Goal: Find contact information

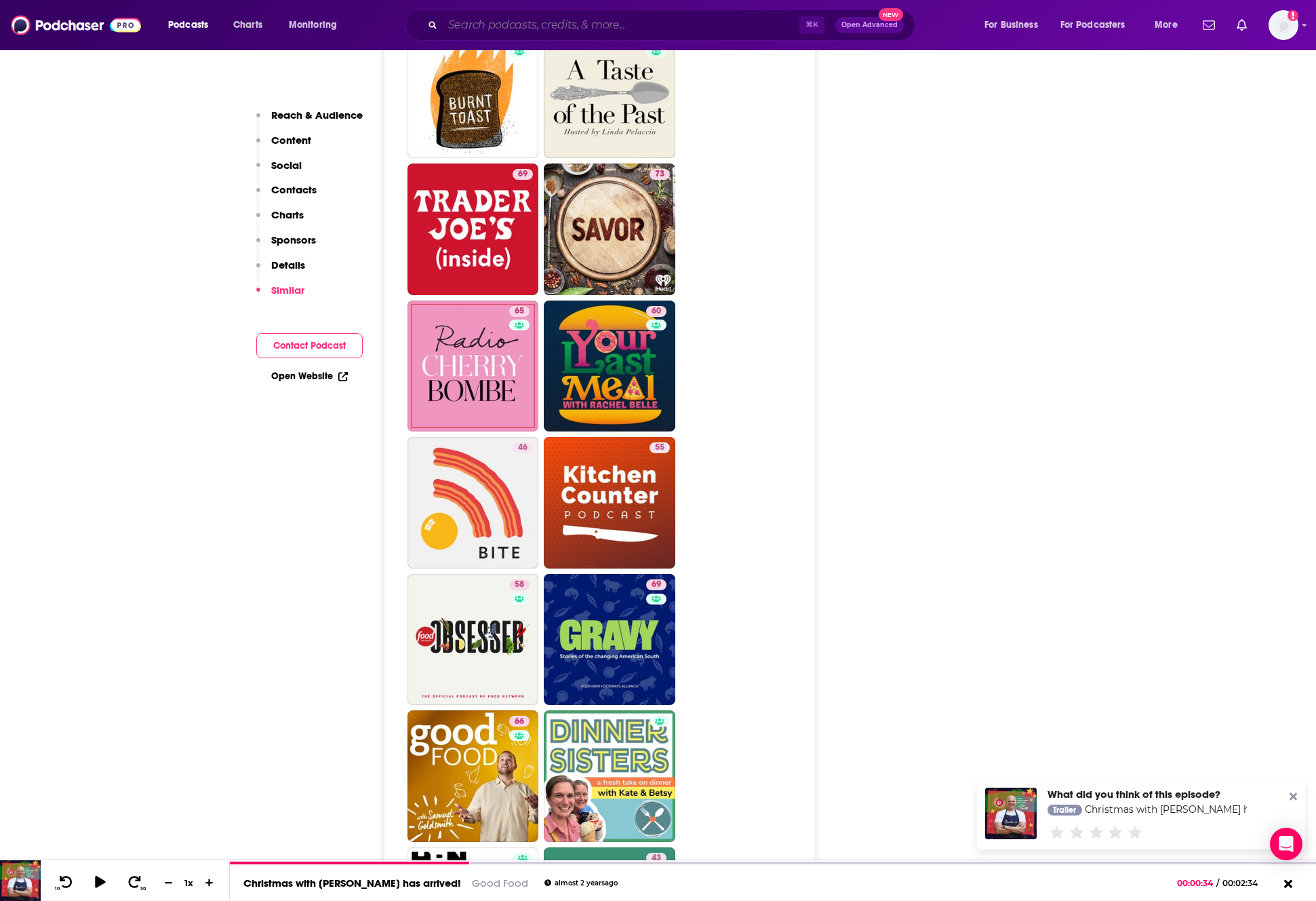
click at [474, 23] on input "Search podcasts, credits, & more..." at bounding box center [621, 24] width 357 height 21
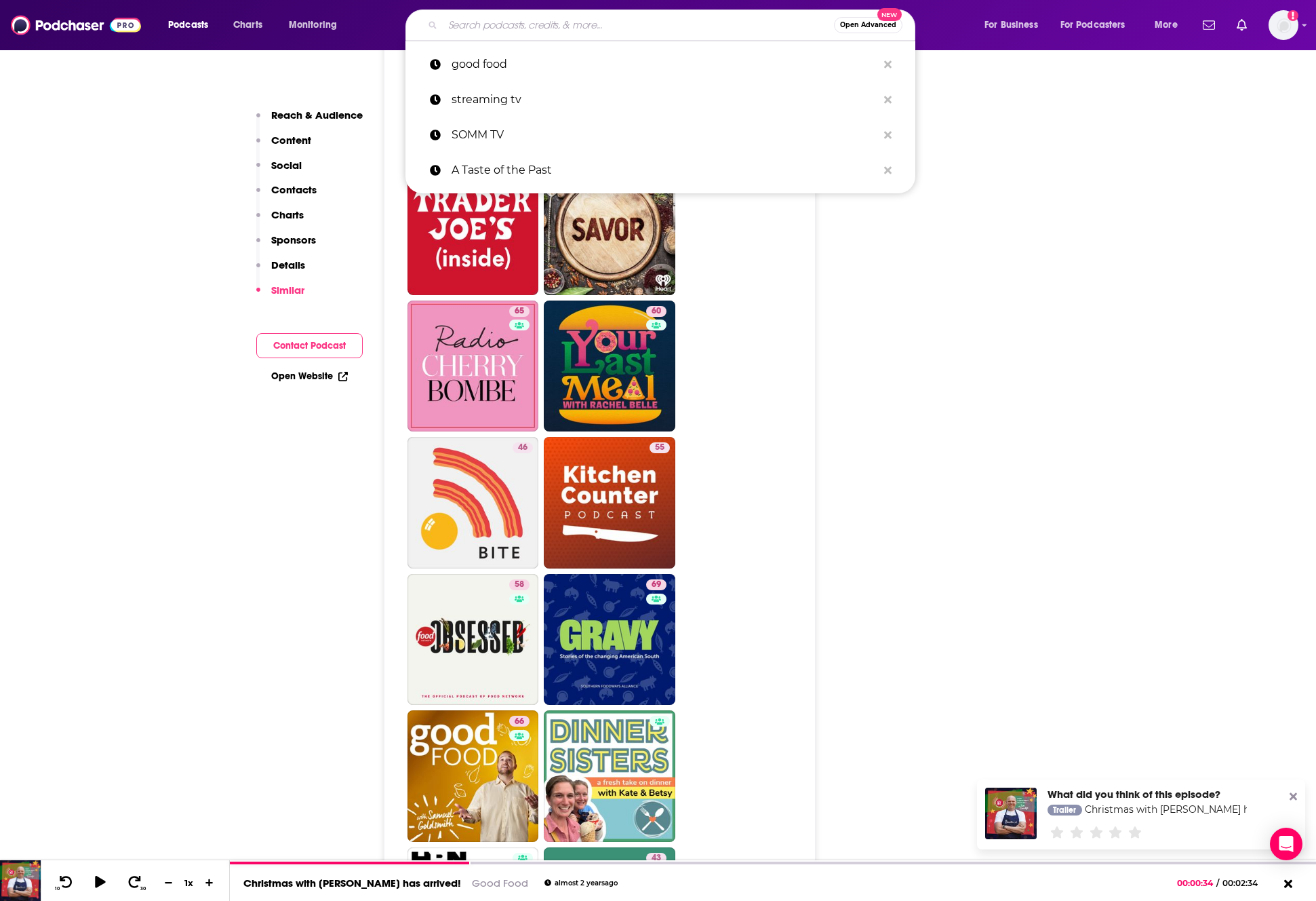
paste input "On The Pass"
type input "On The Pass"
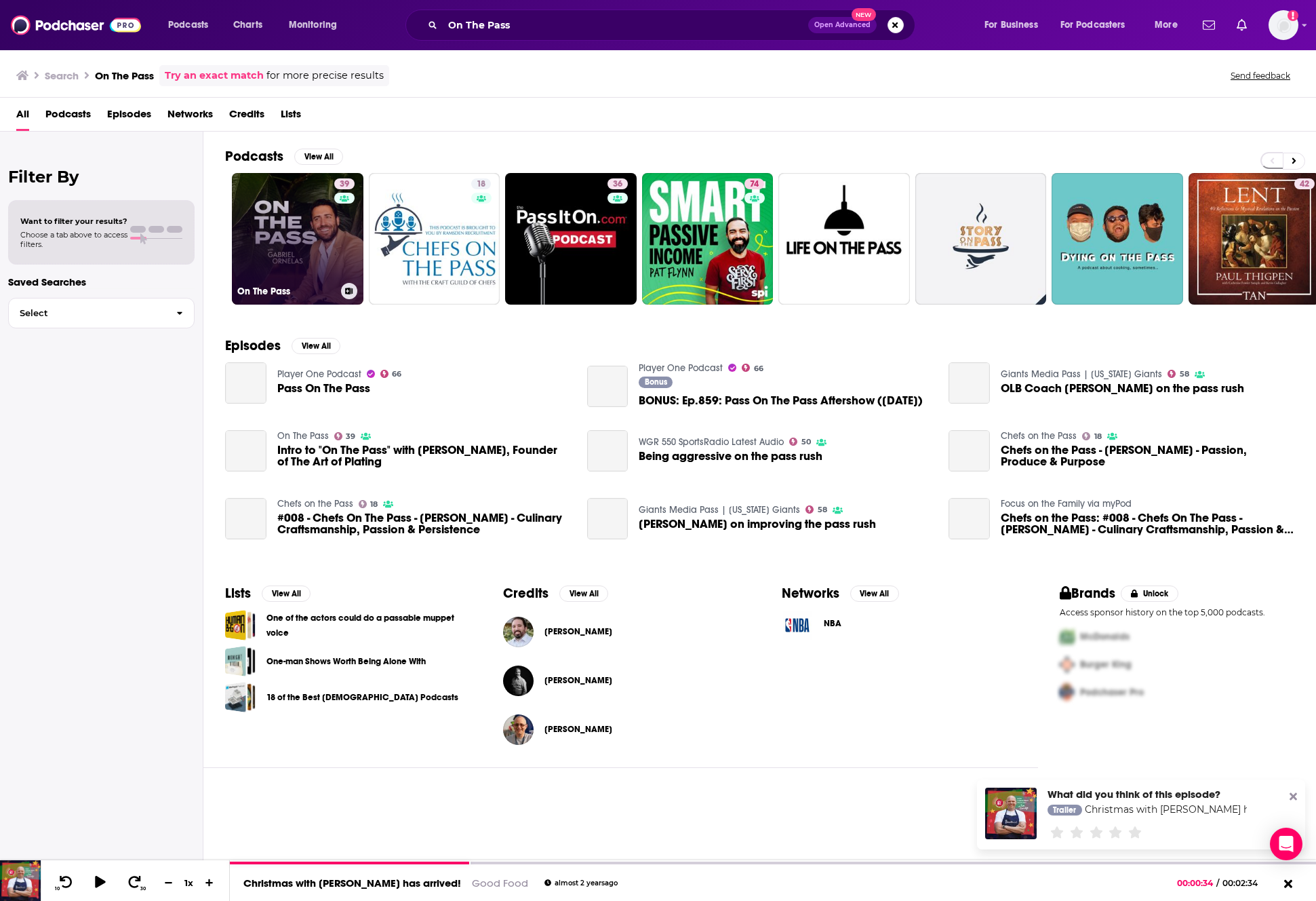
click at [316, 249] on link "39 On The Pass" at bounding box center [298, 239] width 131 height 131
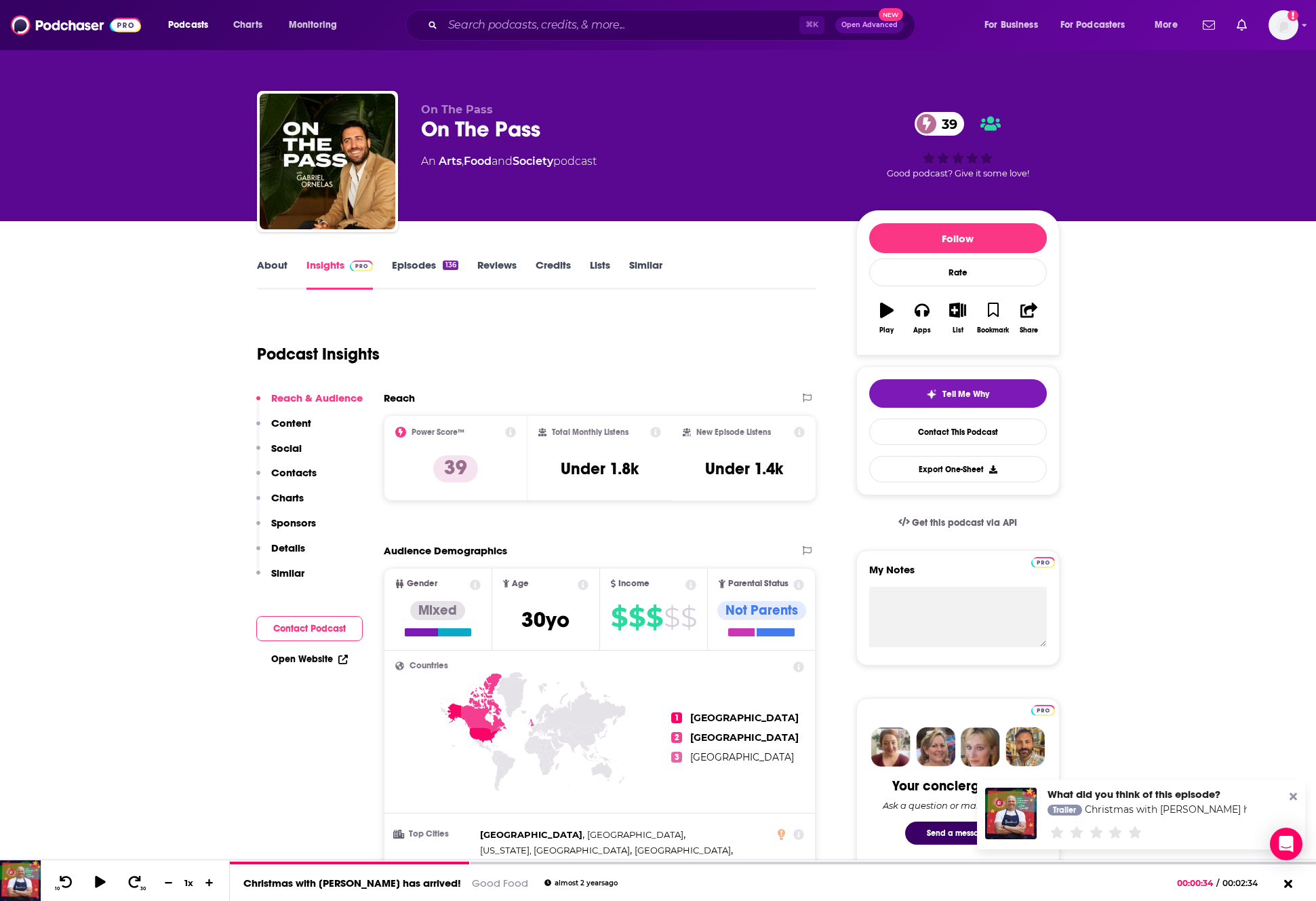
click at [298, 470] on p "Contacts" at bounding box center [293, 473] width 45 height 13
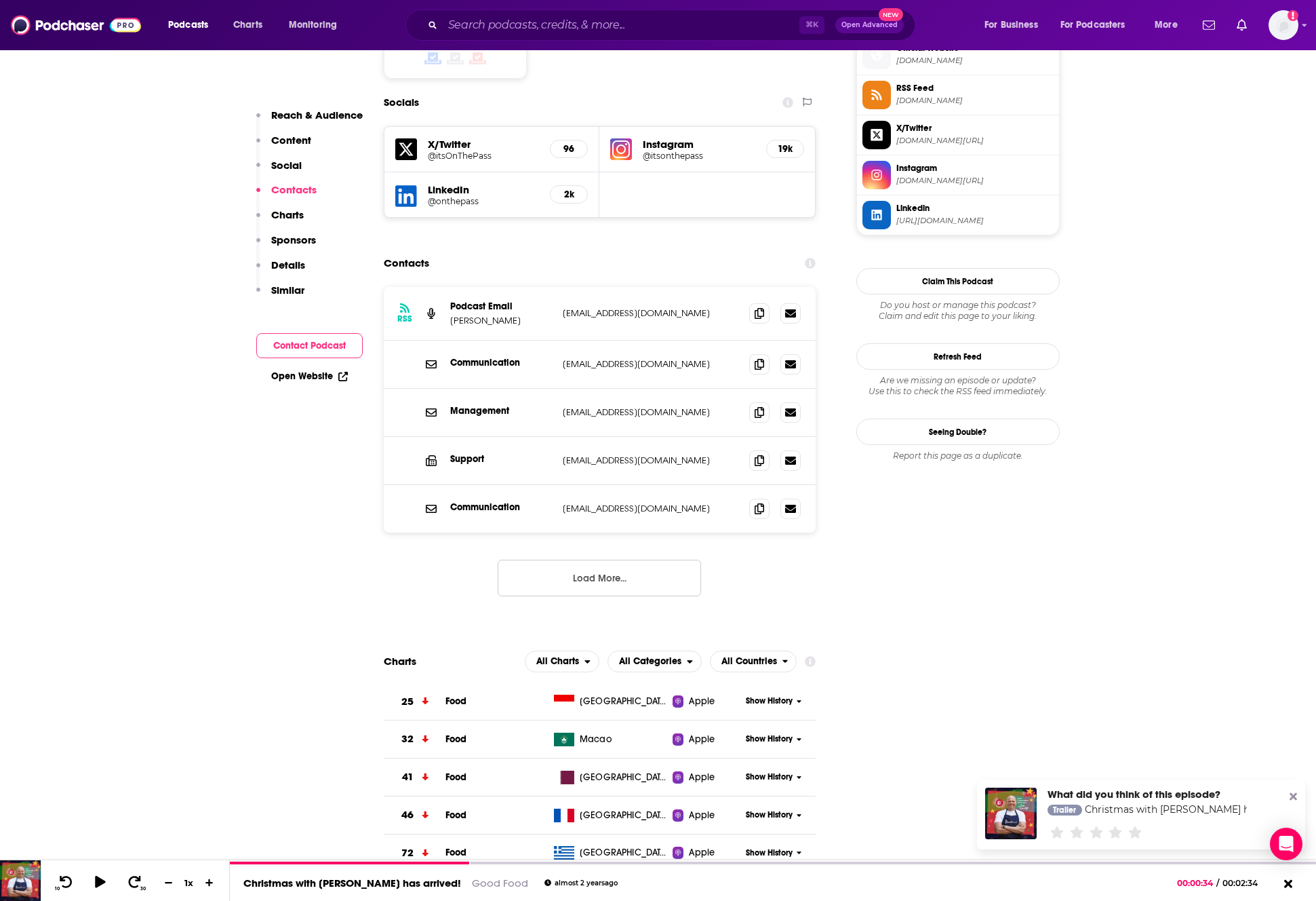
scroll to position [1147, 0]
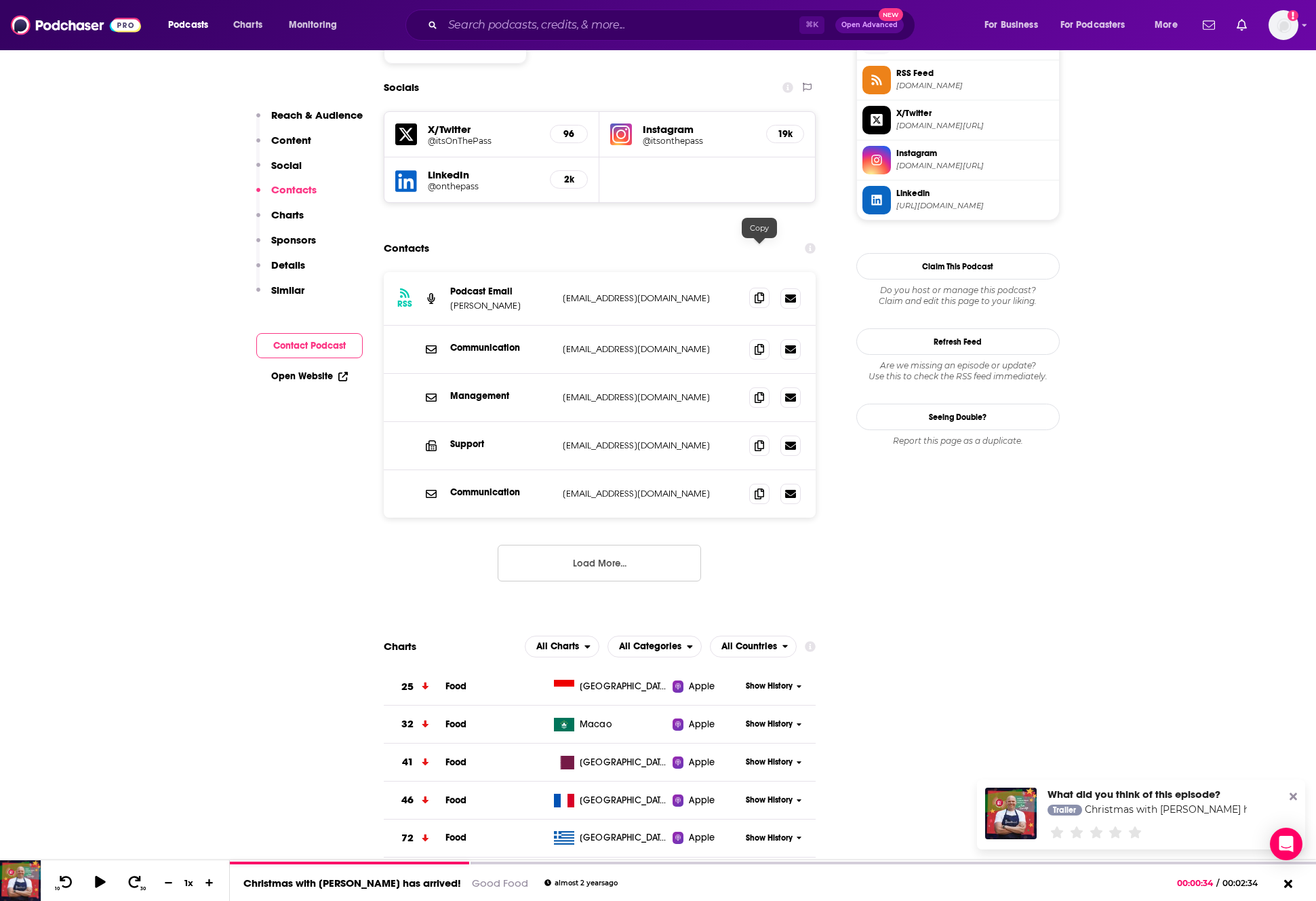
click at [761, 292] on icon at bounding box center [759, 298] width 9 height 11
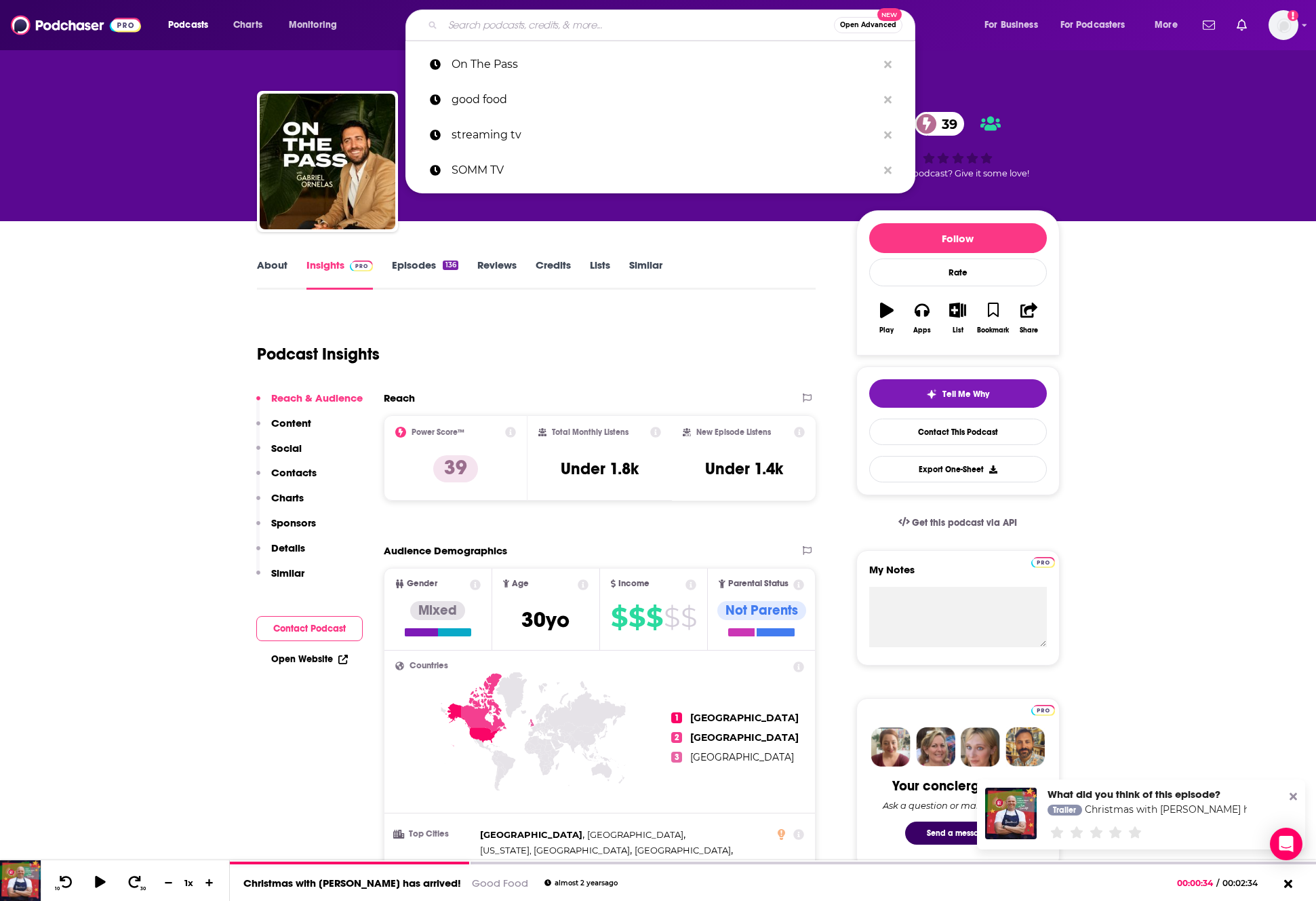
click at [530, 28] on input "Search podcasts, credits, & more..." at bounding box center [638, 24] width 391 height 21
paste input "The Splendid Table"
type input "The Splendid Table"
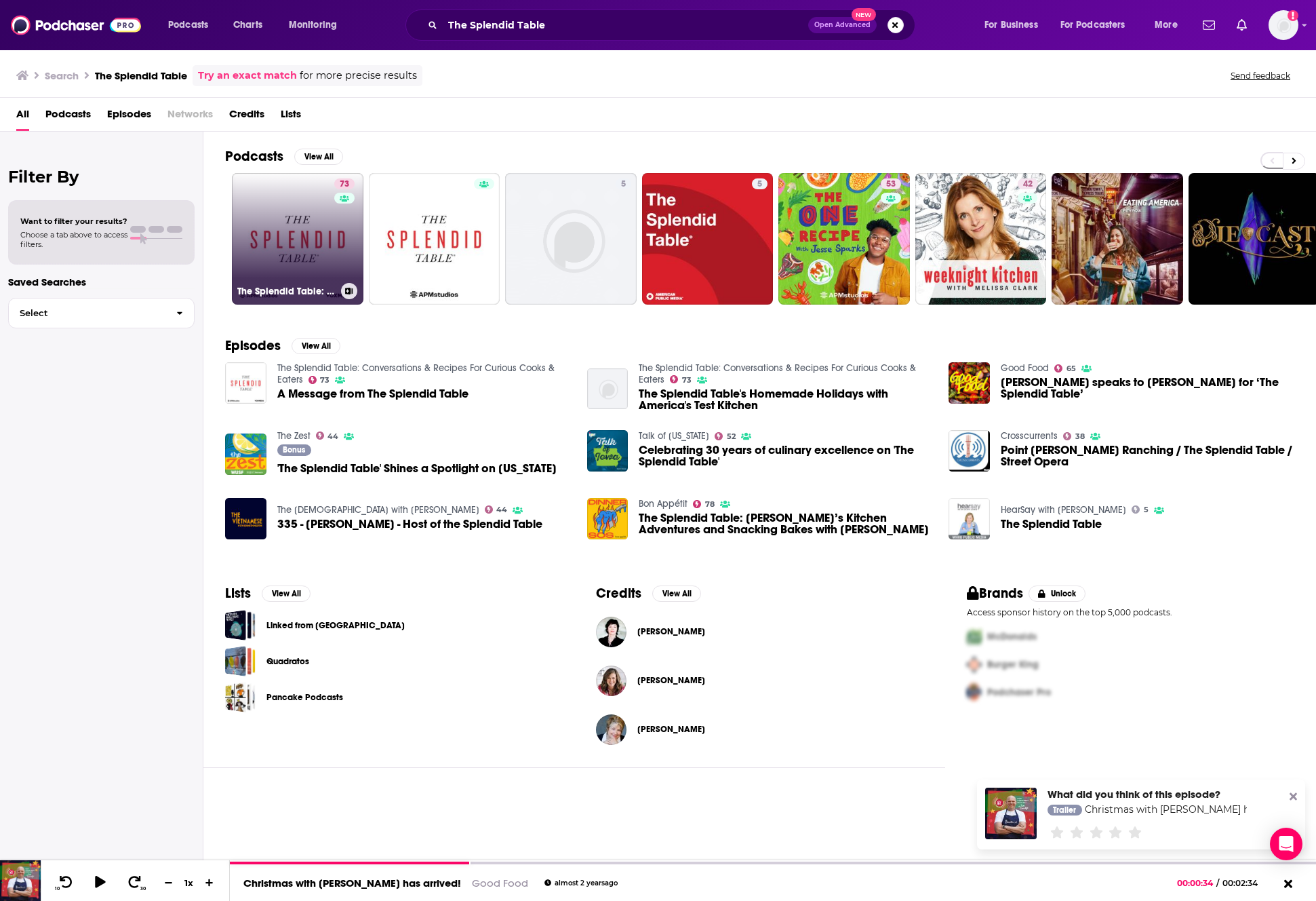
click at [337, 222] on div "73" at bounding box center [346, 230] width 24 height 105
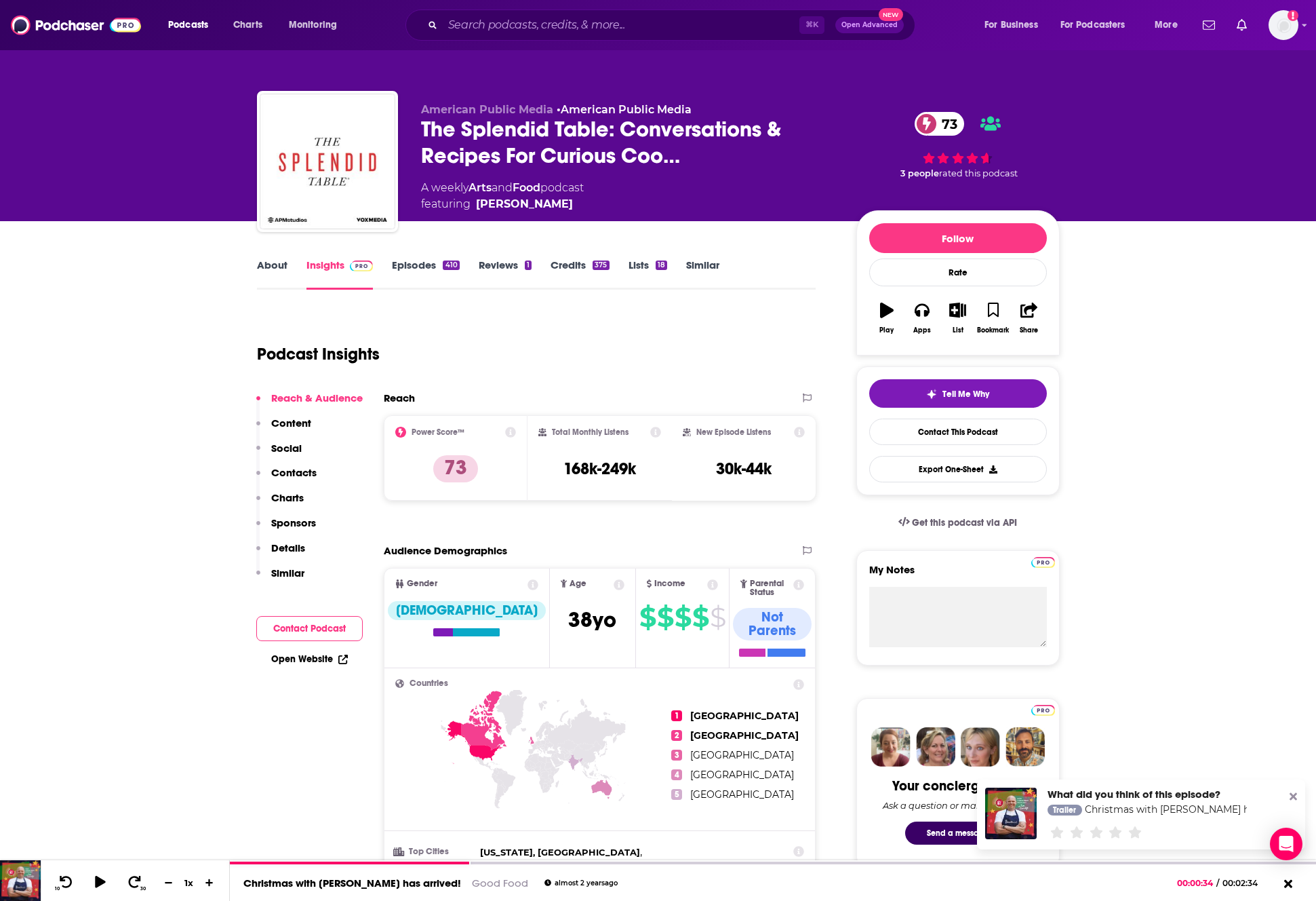
click at [306, 475] on p "Contacts" at bounding box center [293, 473] width 45 height 13
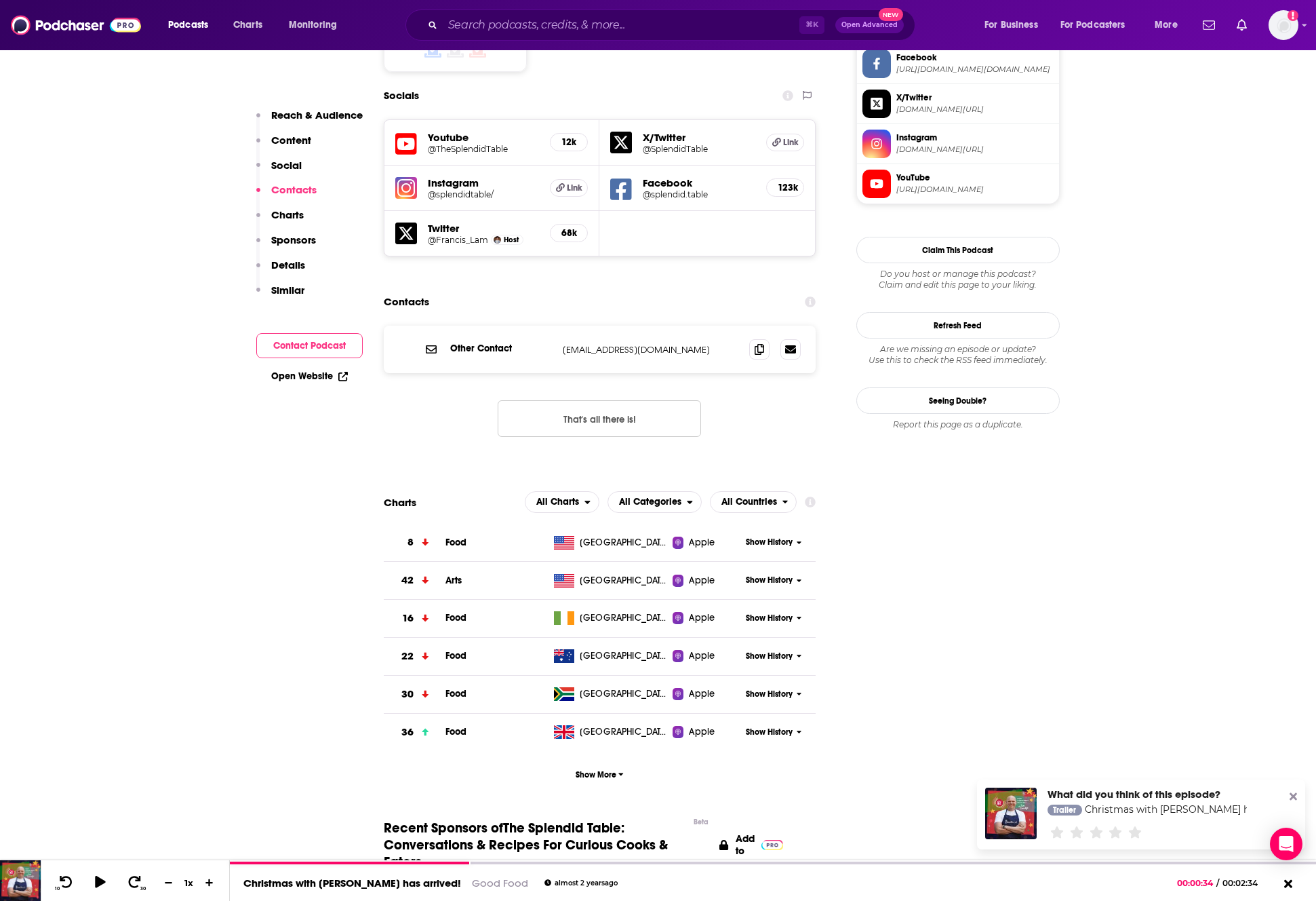
scroll to position [1192, 0]
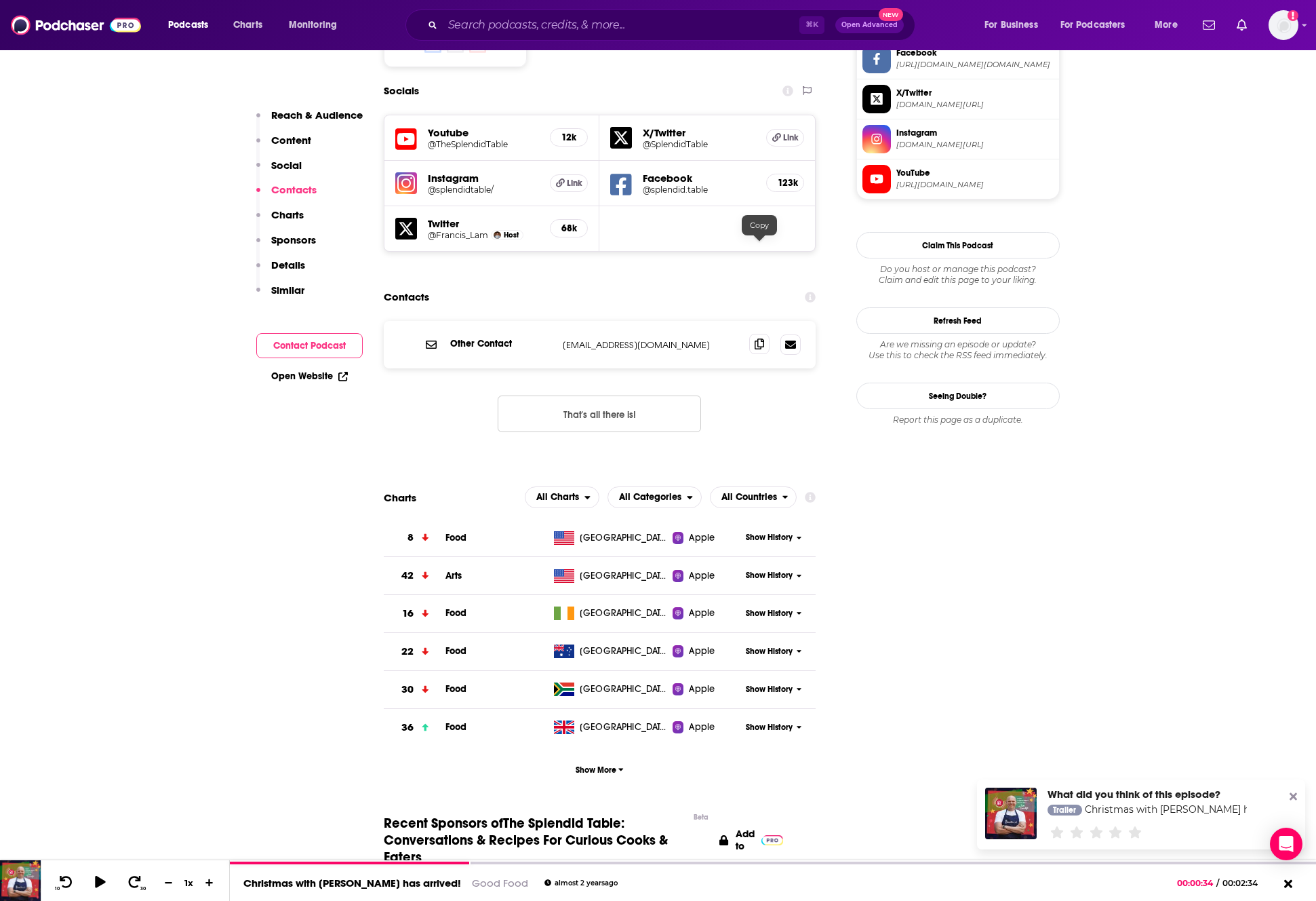
click at [756, 339] on icon at bounding box center [759, 344] width 9 height 11
click at [291, 188] on p "Contacts" at bounding box center [293, 190] width 45 height 13
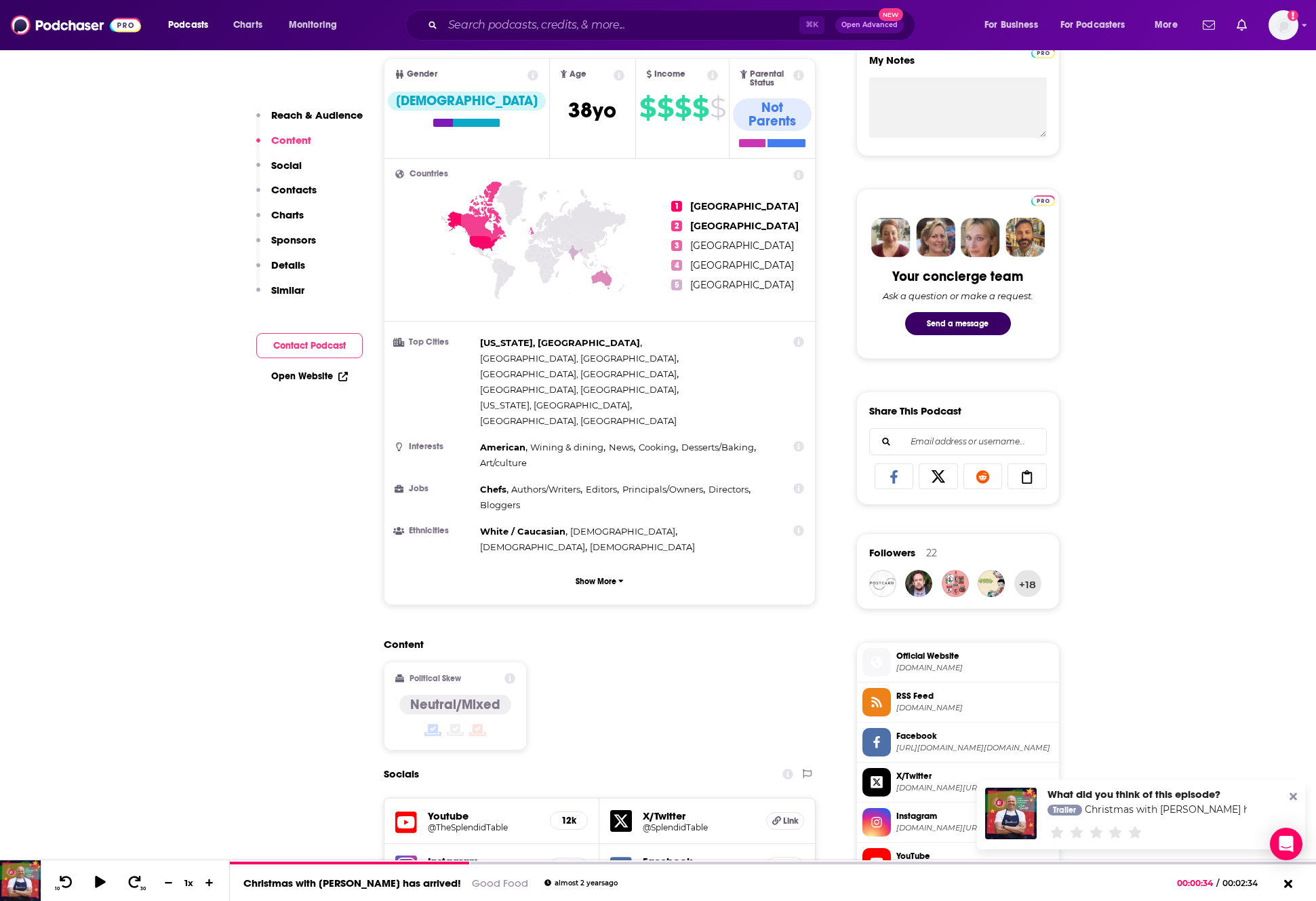
scroll to position [0, 0]
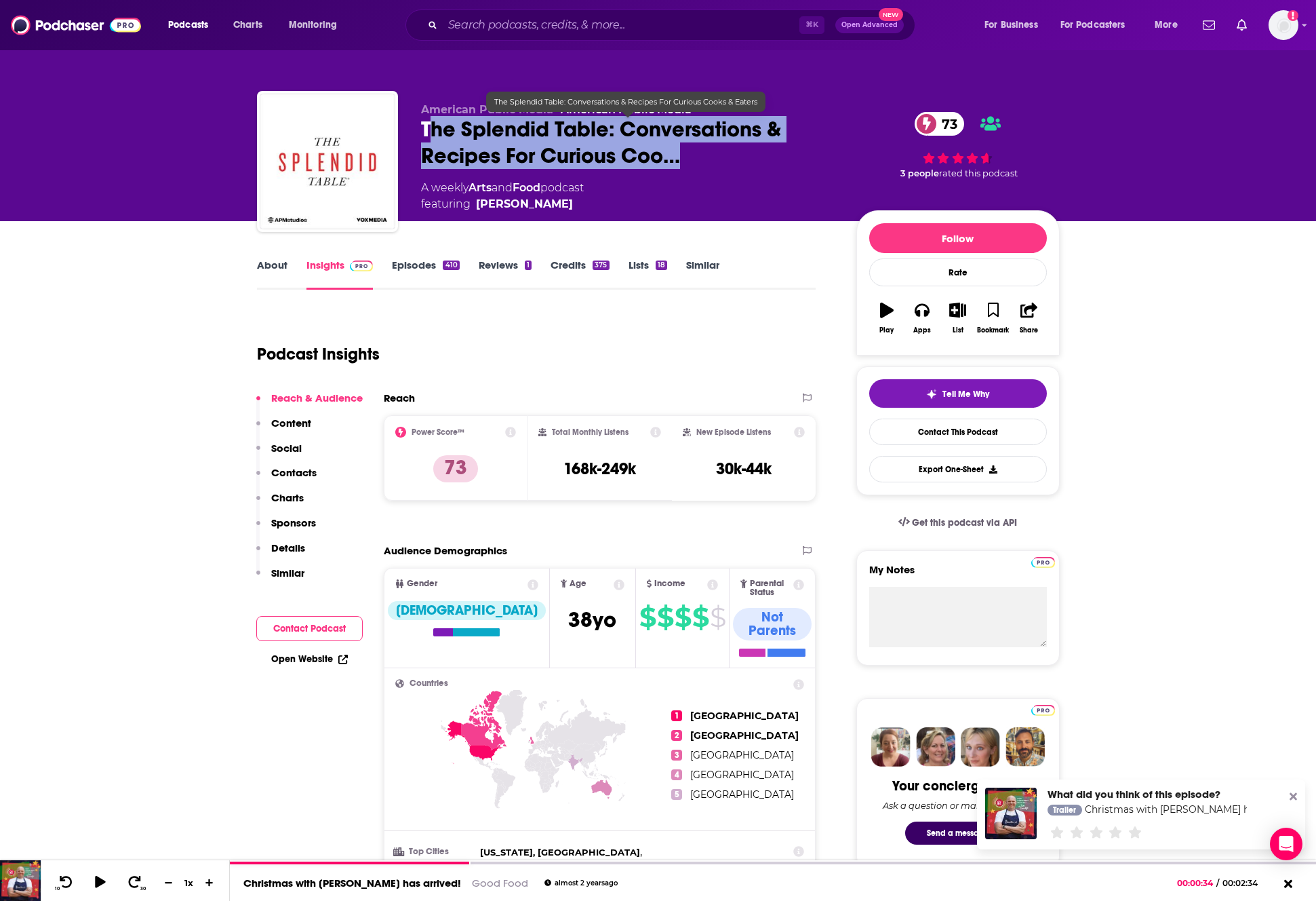
drag, startPoint x: 425, startPoint y: 129, endPoint x: 477, endPoint y: 137, distance: 52.6
click at [720, 151] on span "The Splendid Table: Conversations & Recipes For Curious Coo…" at bounding box center [627, 142] width 413 height 53
drag, startPoint x: 421, startPoint y: 125, endPoint x: 660, endPoint y: 154, distance: 240.8
click at [660, 154] on span "The Splendid Table: Conversations & Recipes For Curious Coo…" at bounding box center [627, 142] width 413 height 53
copy h2 "The Splendid Table: Conversations & Recipes For Curious Coo"
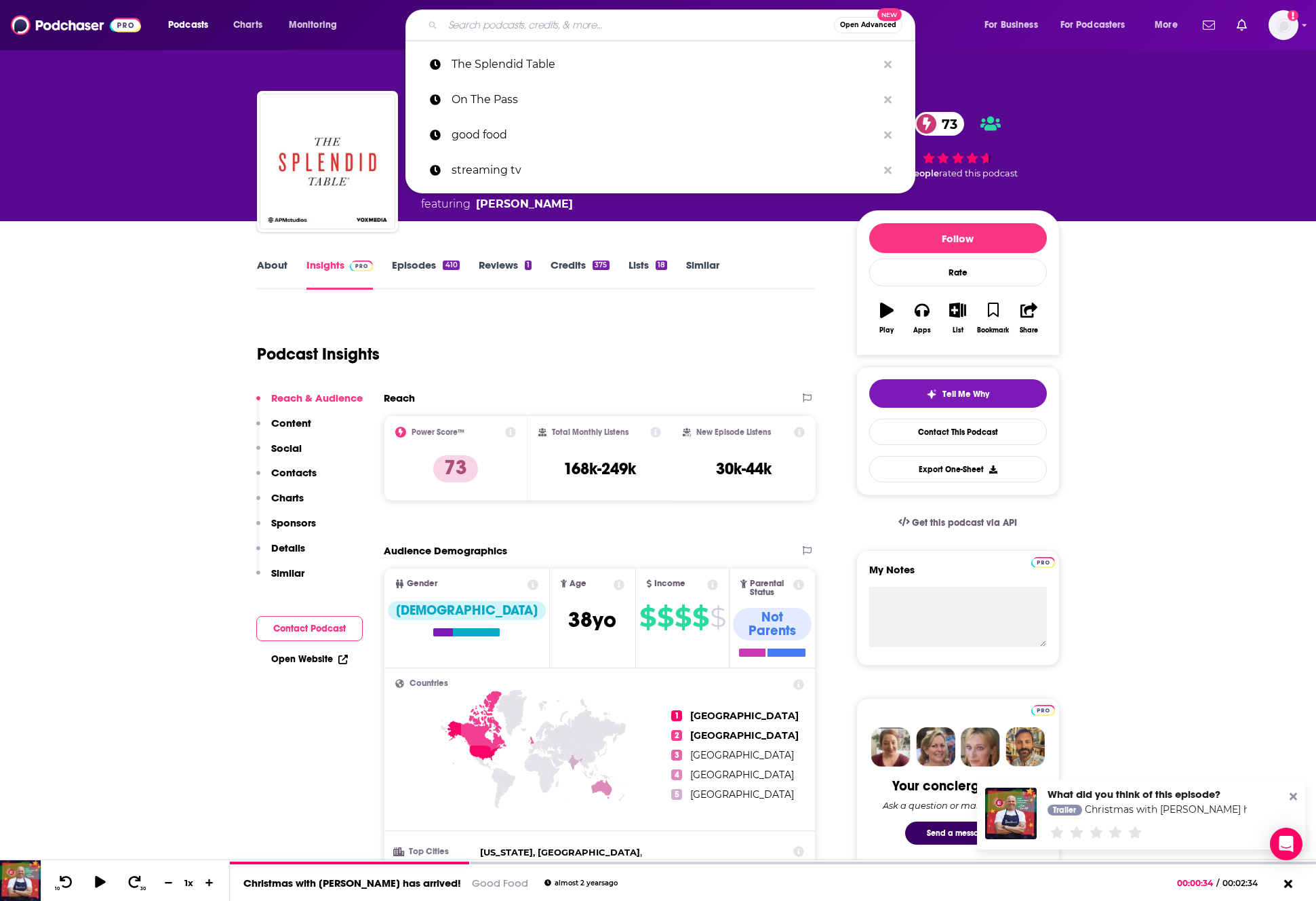
click at [525, 24] on input "Search podcasts, credits, & more..." at bounding box center [638, 24] width 391 height 21
paste input "Destination Eat Drink"
type input "Destination Eat Drink"
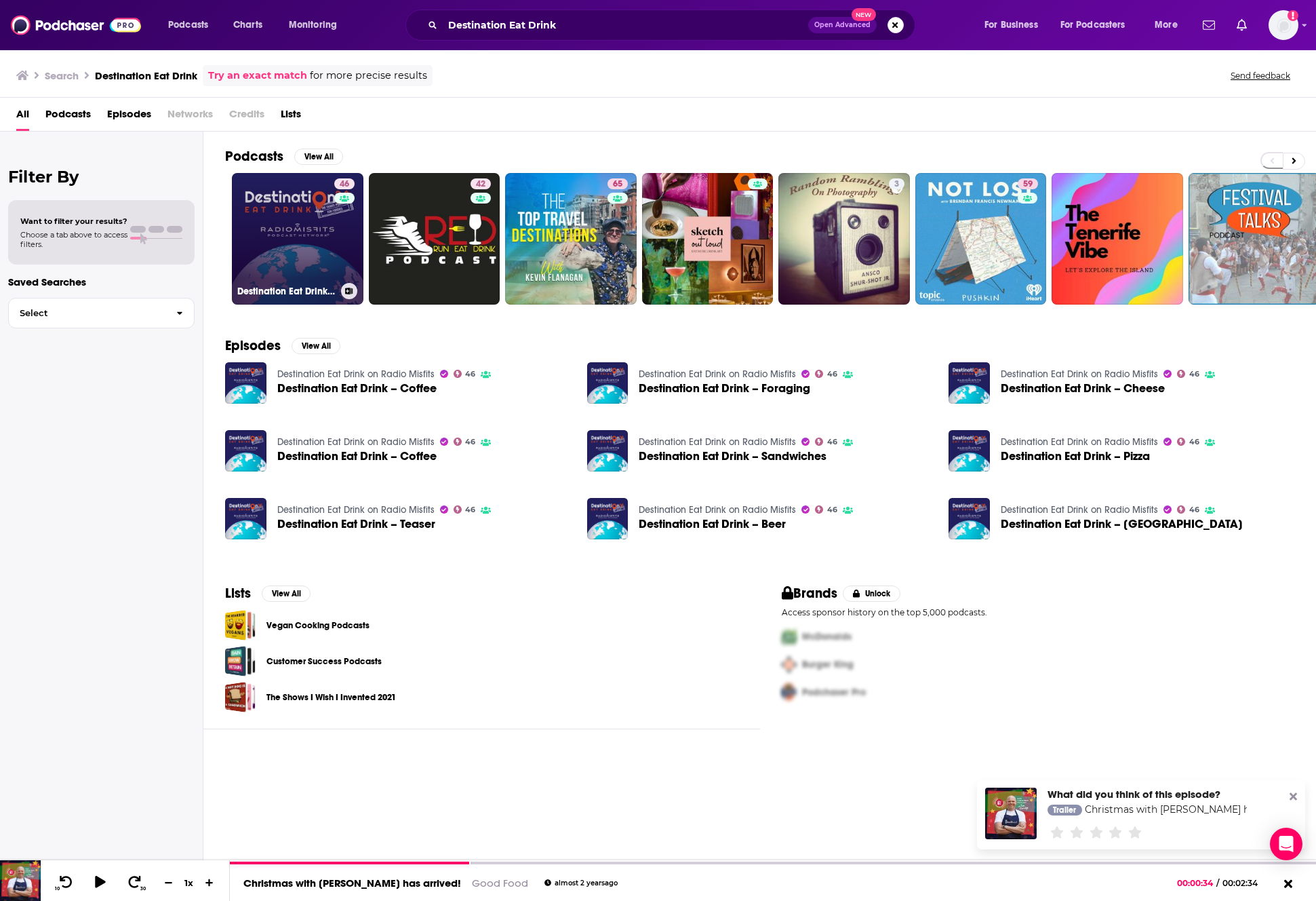
click at [291, 219] on link "46 Destination Eat Drink on Radio Misfits" at bounding box center [298, 239] width 131 height 131
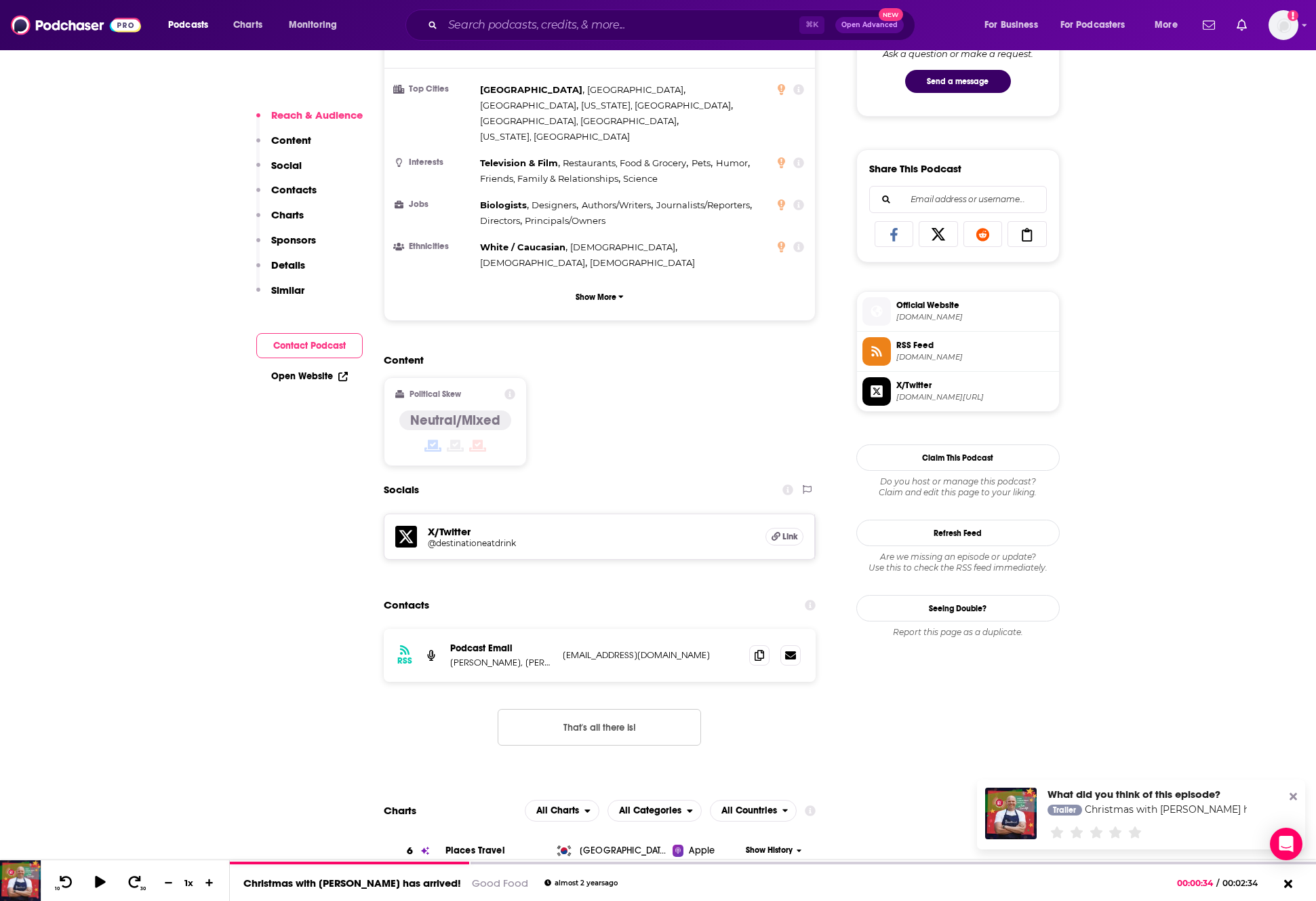
scroll to position [754, 0]
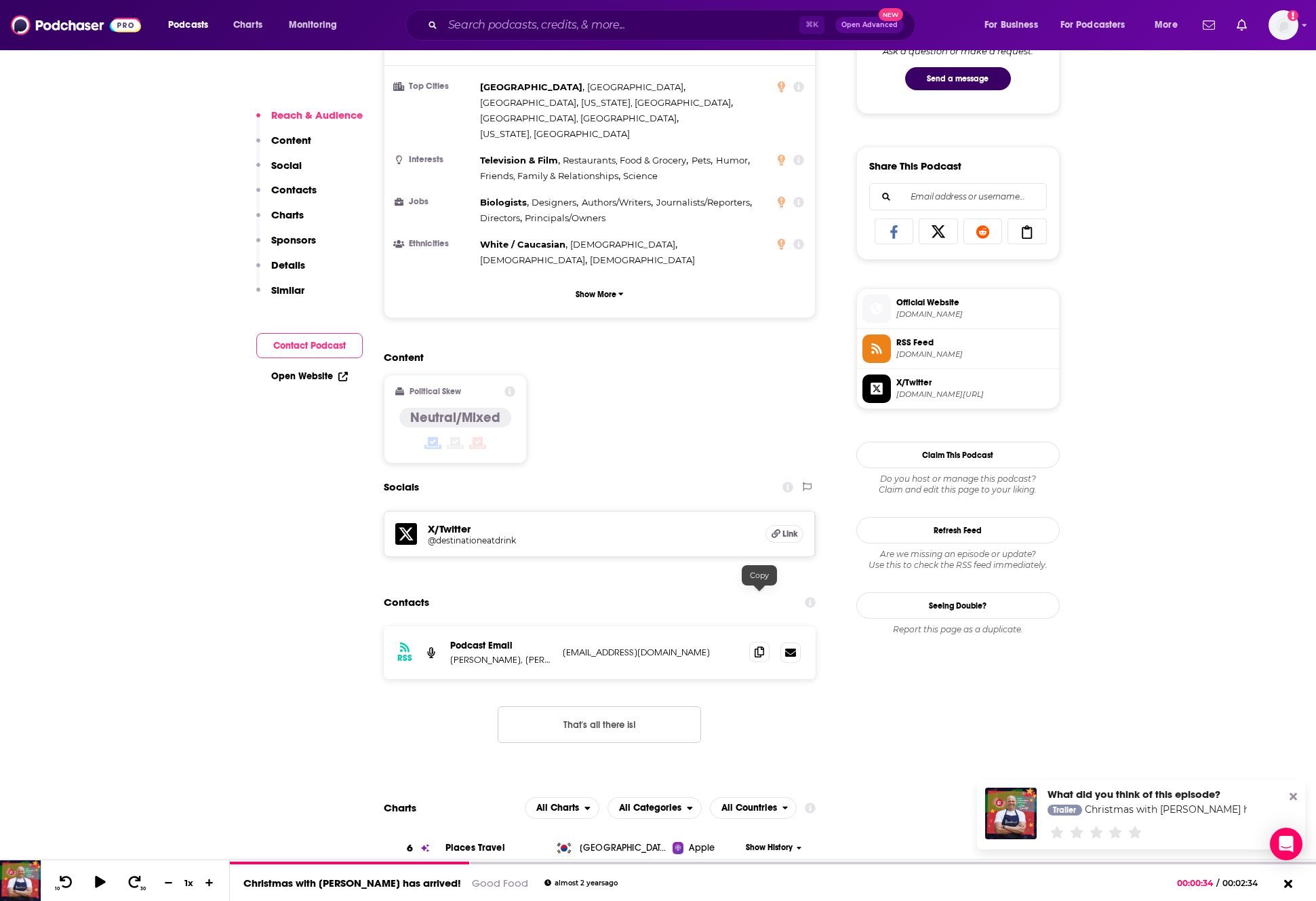
click at [755, 647] on icon at bounding box center [759, 652] width 9 height 11
click at [762, 647] on icon at bounding box center [759, 652] width 9 height 11
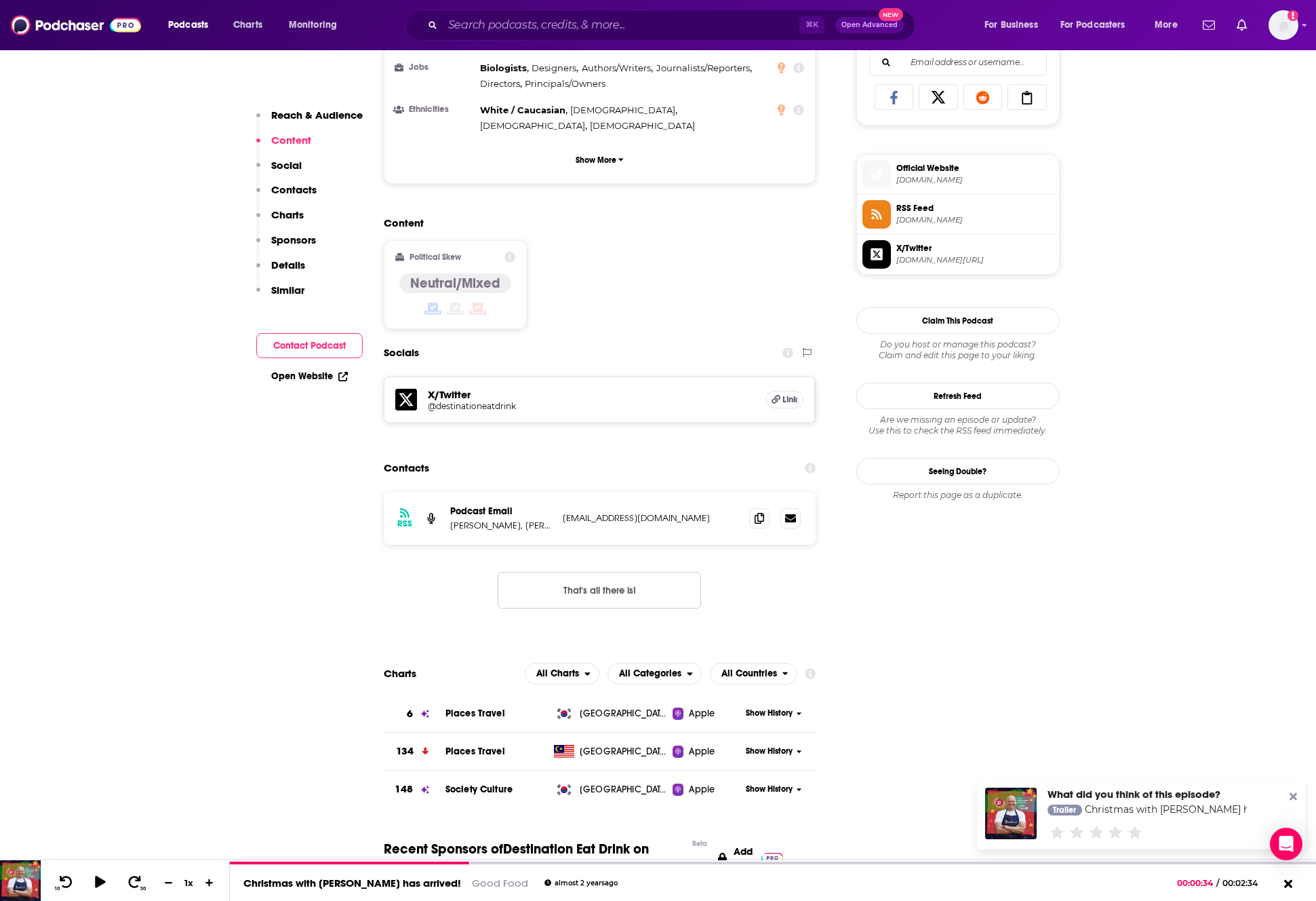
scroll to position [886, 0]
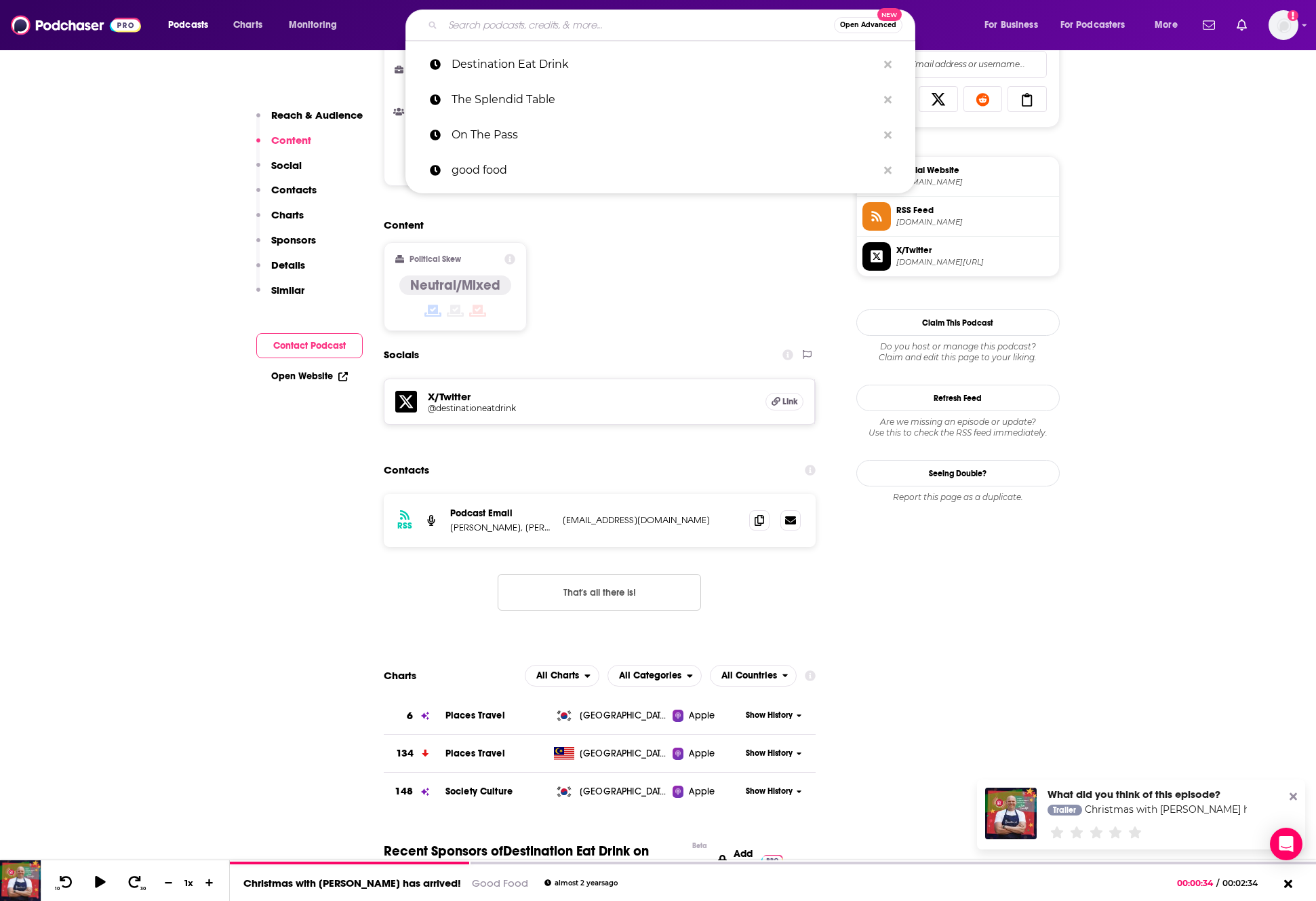
click at [523, 23] on input "Search podcasts, credits, & more..." at bounding box center [638, 24] width 391 height 21
paste input "Travel with [PERSON_NAME]"
type input "Travel with [PERSON_NAME]"
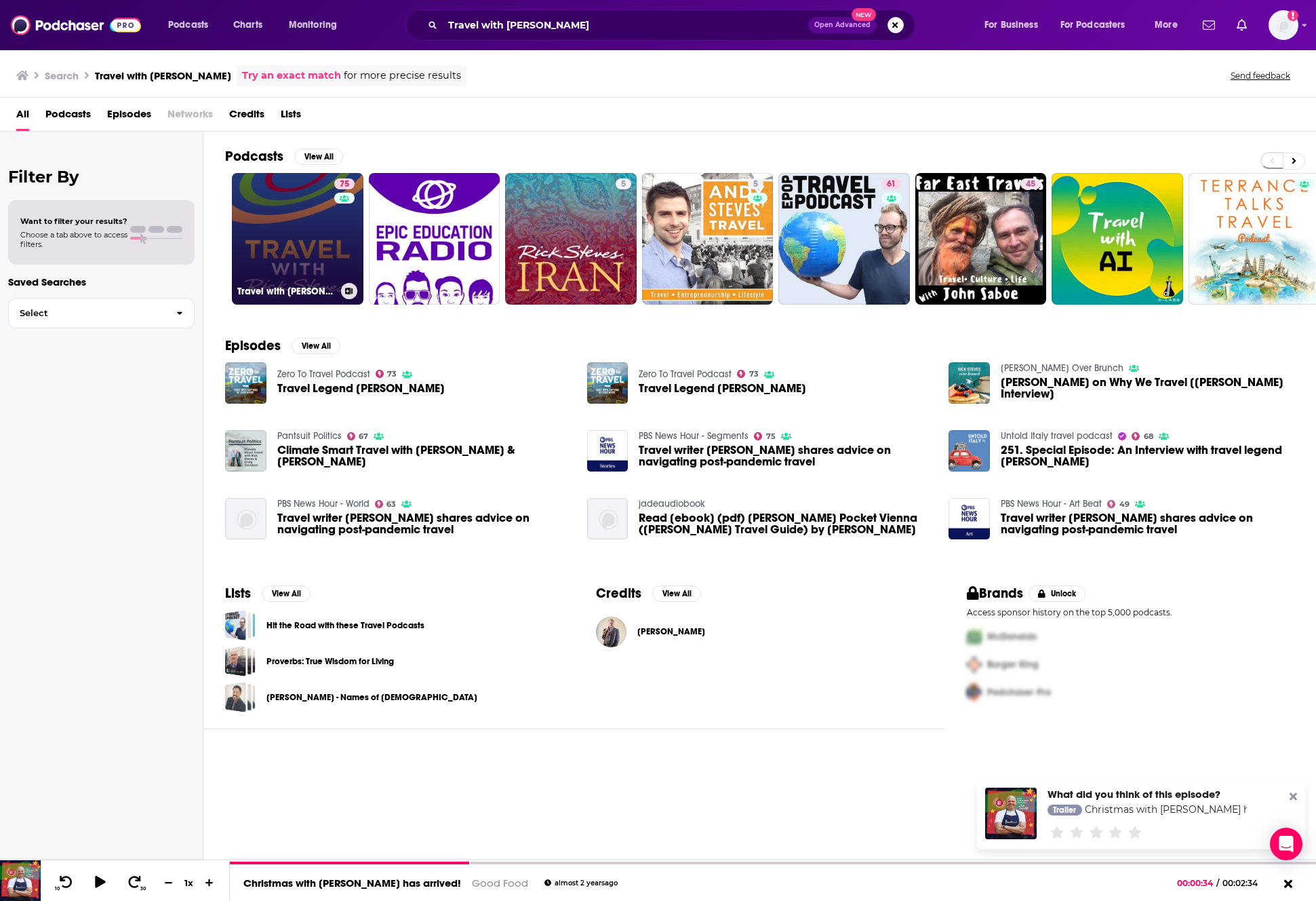
click at [278, 199] on link "75 Travel with [PERSON_NAME]" at bounding box center [298, 239] width 131 height 131
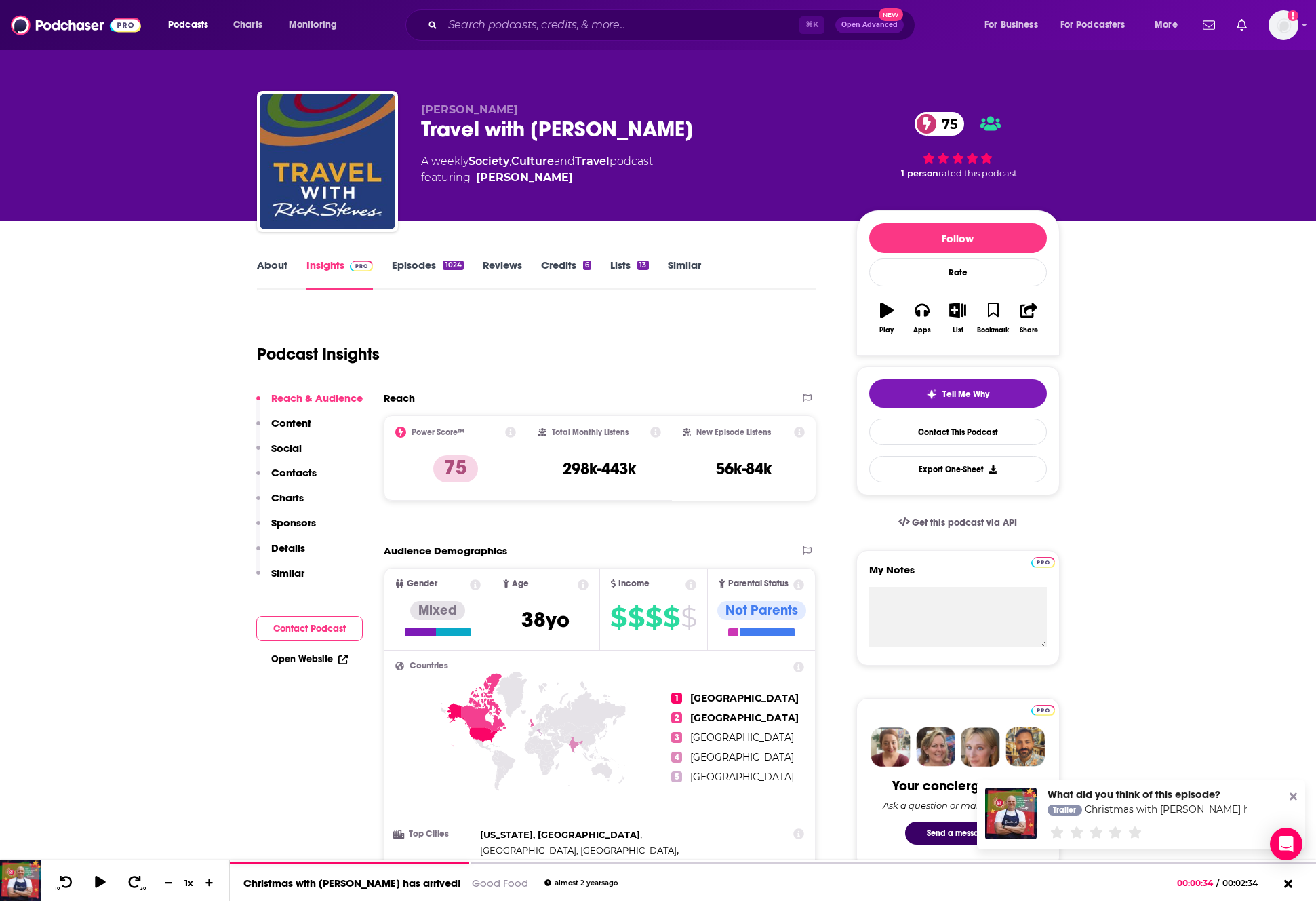
click at [416, 268] on link "Episodes 1024" at bounding box center [427, 274] width 71 height 31
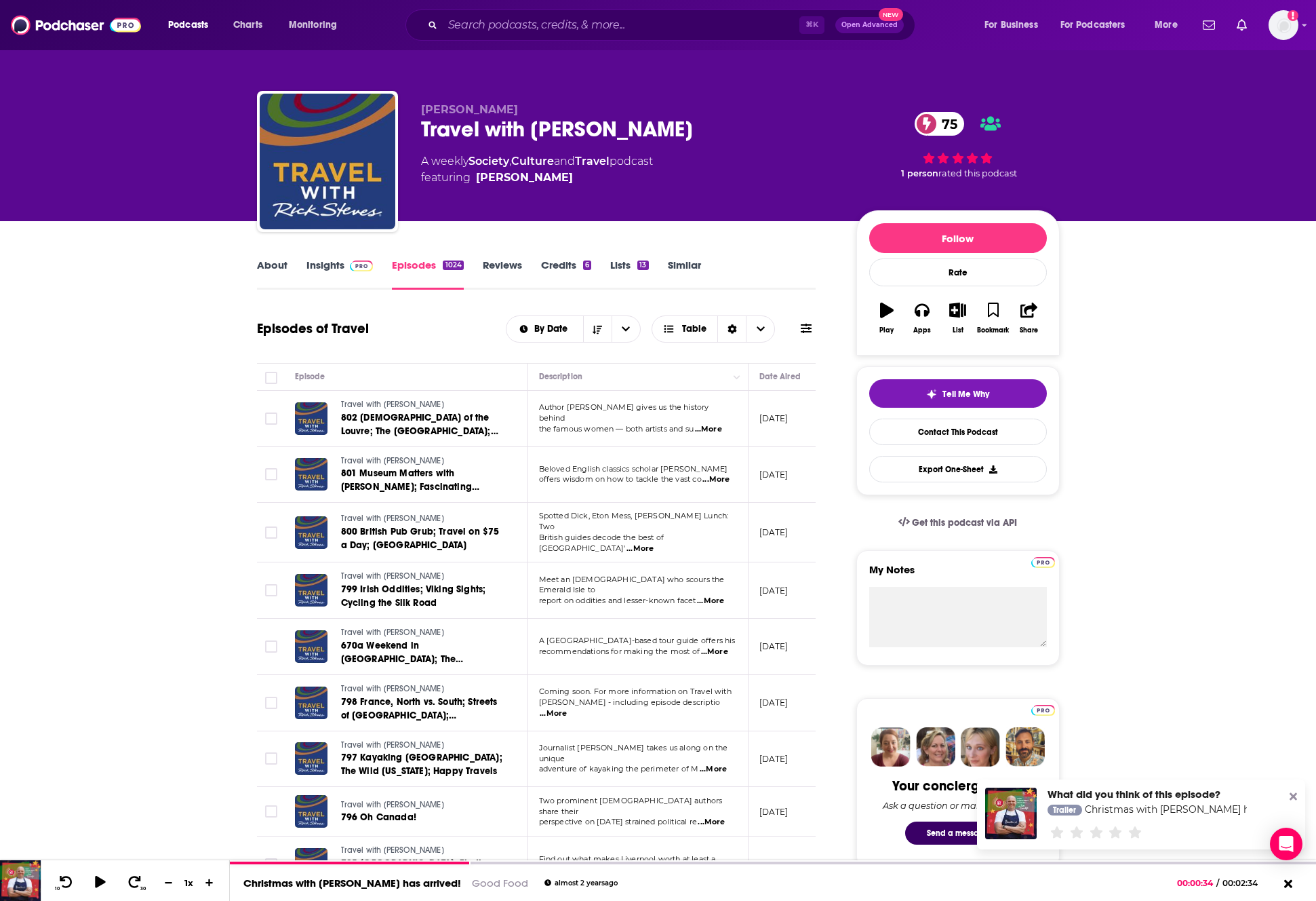
click at [283, 262] on link "About" at bounding box center [272, 274] width 31 height 31
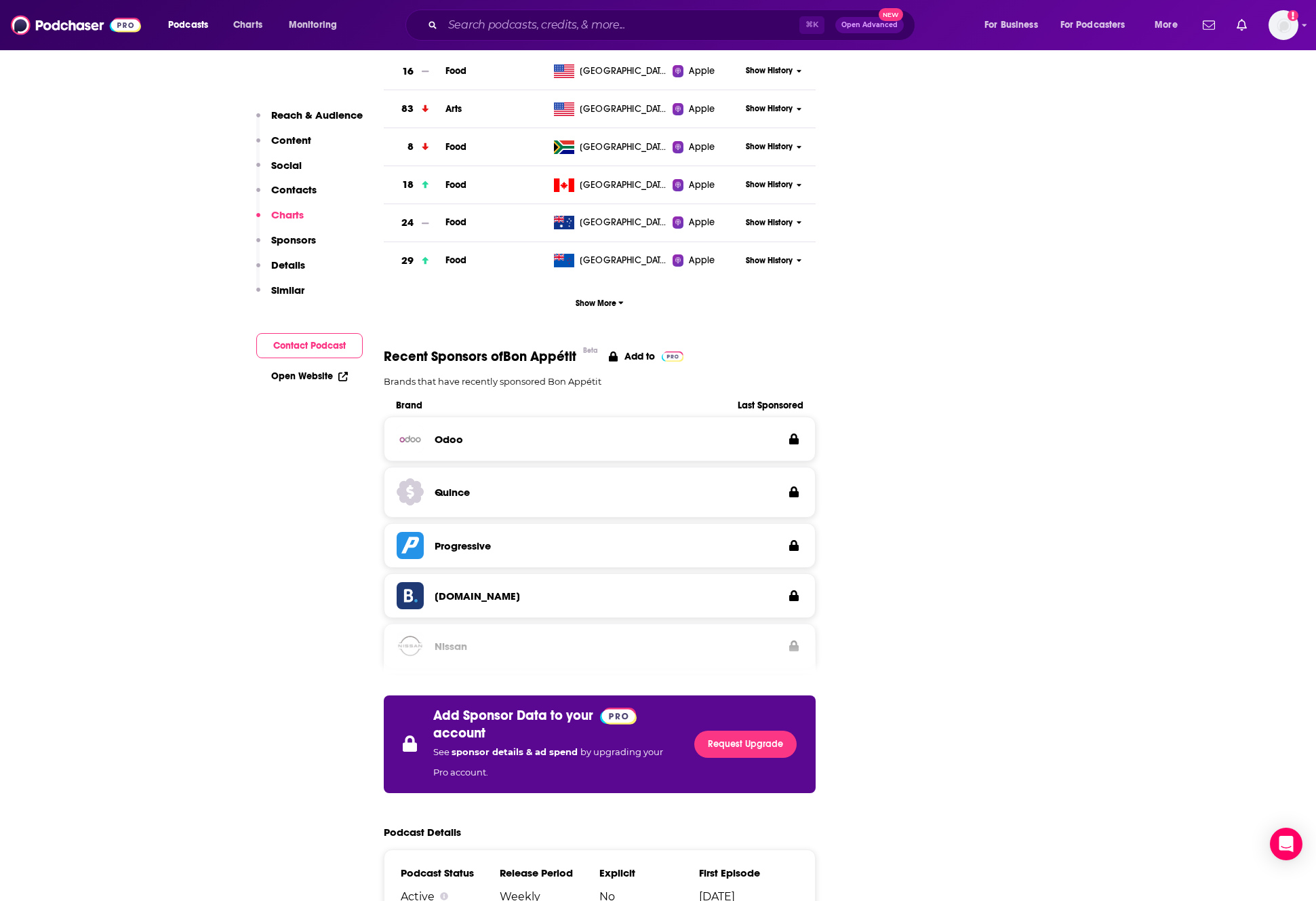
scroll to position [1829, 0]
